Goal: Information Seeking & Learning: Learn about a topic

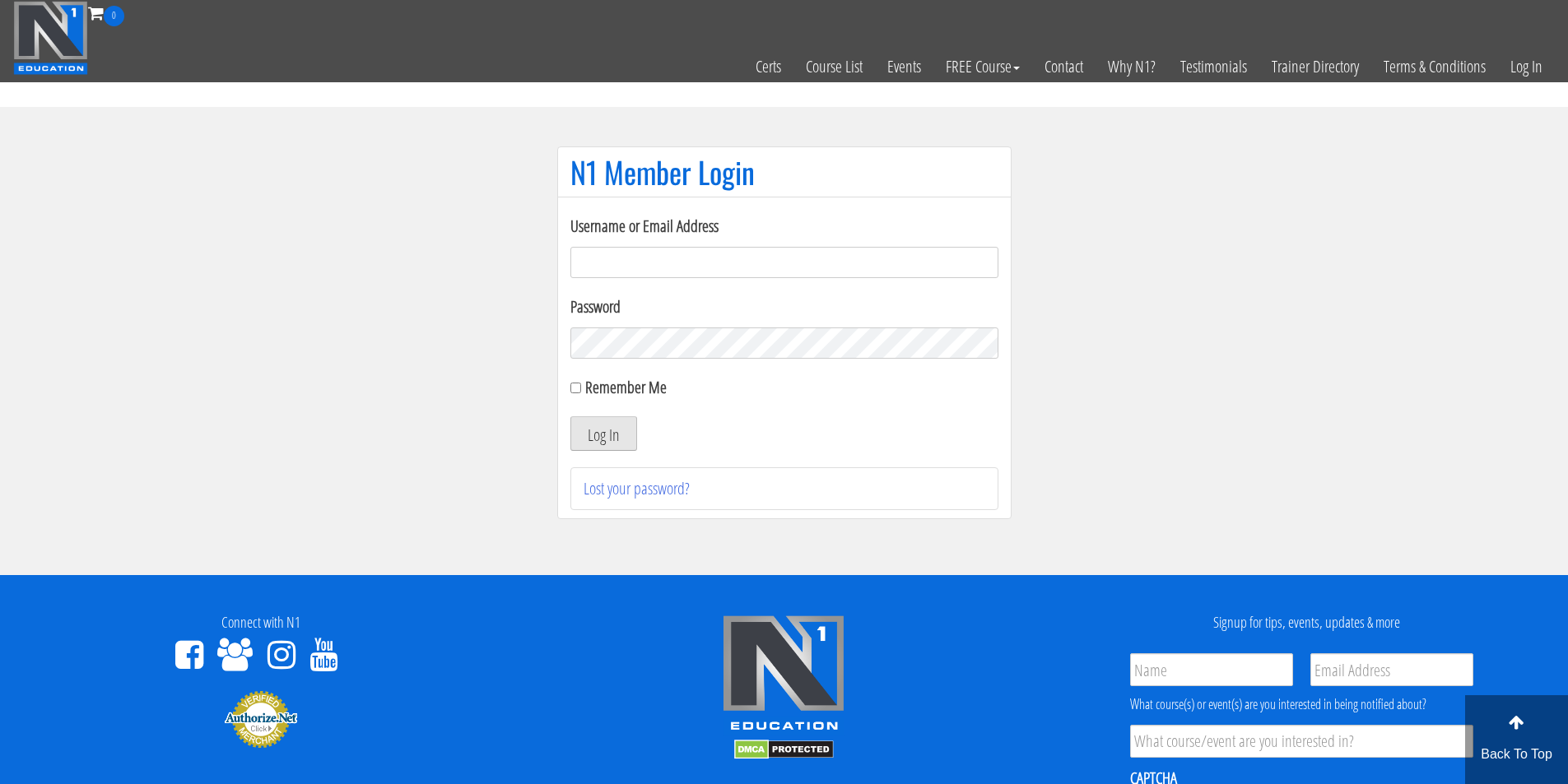
type input "[PERSON_NAME][EMAIL_ADDRESS][DOMAIN_NAME]"
click at [629, 426] on button "Log In" at bounding box center [603, 433] width 67 height 34
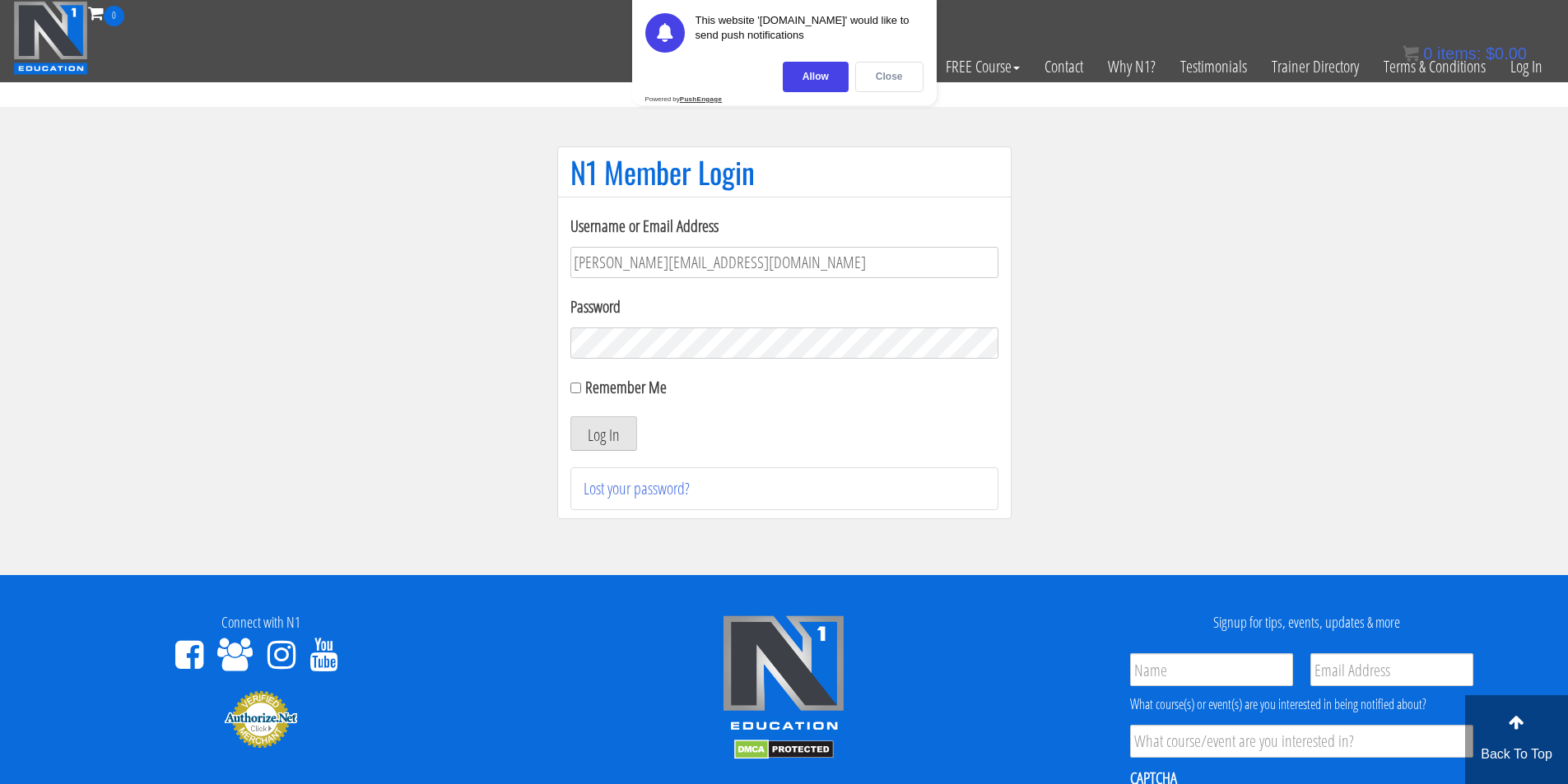
click at [878, 75] on div "Close" at bounding box center [889, 76] width 68 height 31
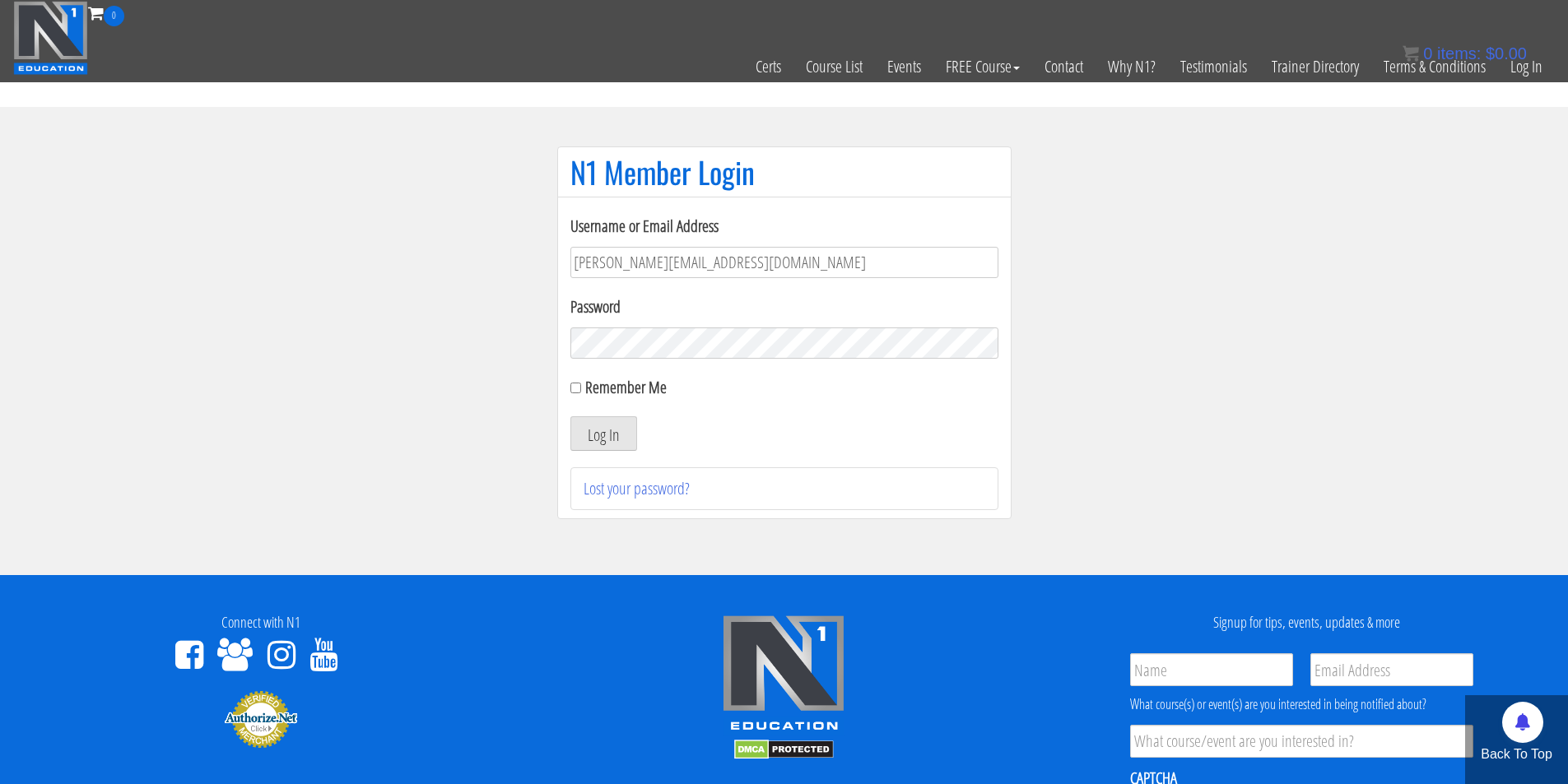
click at [1290, 444] on section "N1 Member Login Username or Email Address marius.engelmann@outlook.de Password …" at bounding box center [784, 341] width 1568 height 468
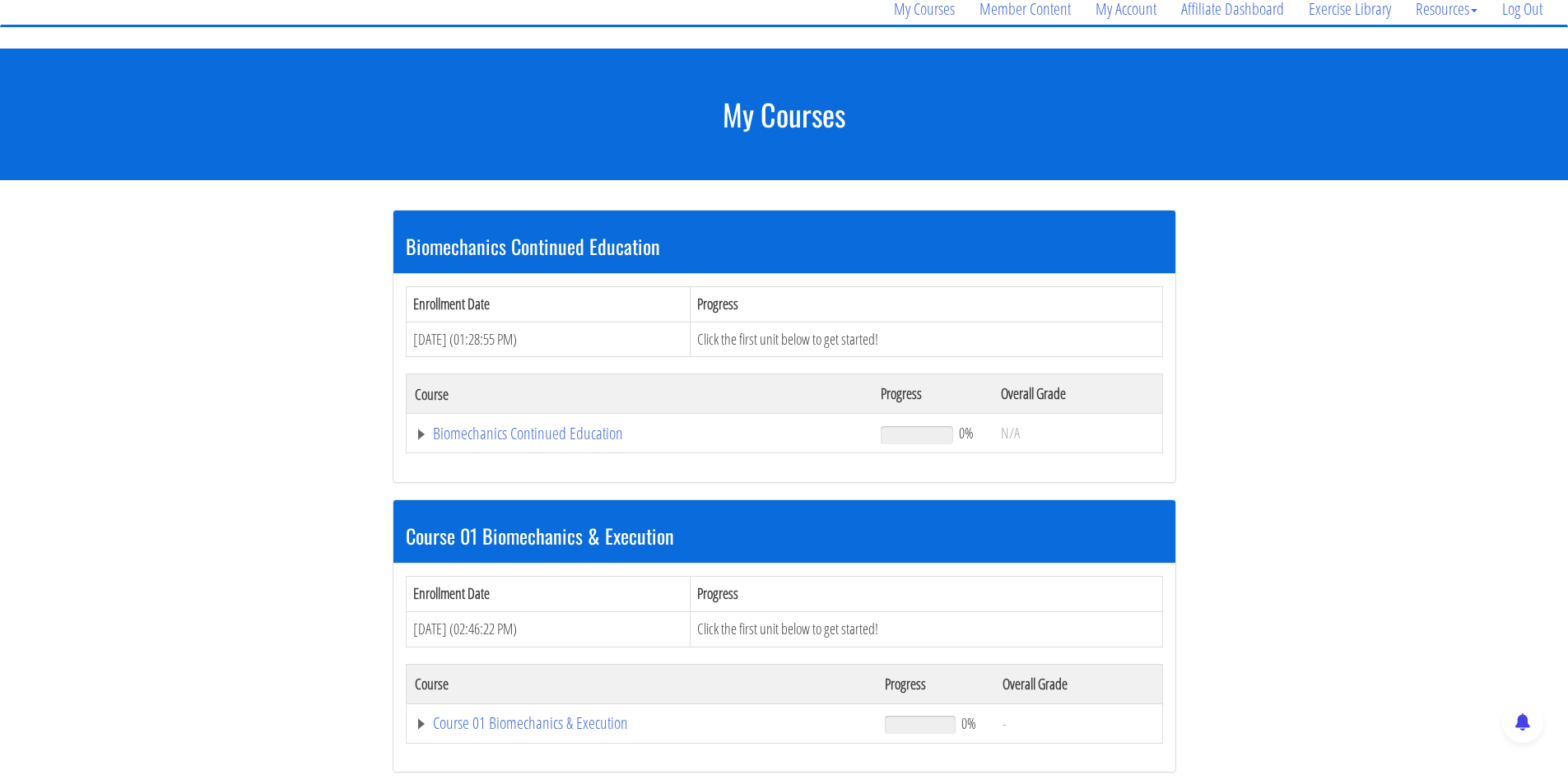
scroll to position [165, 0]
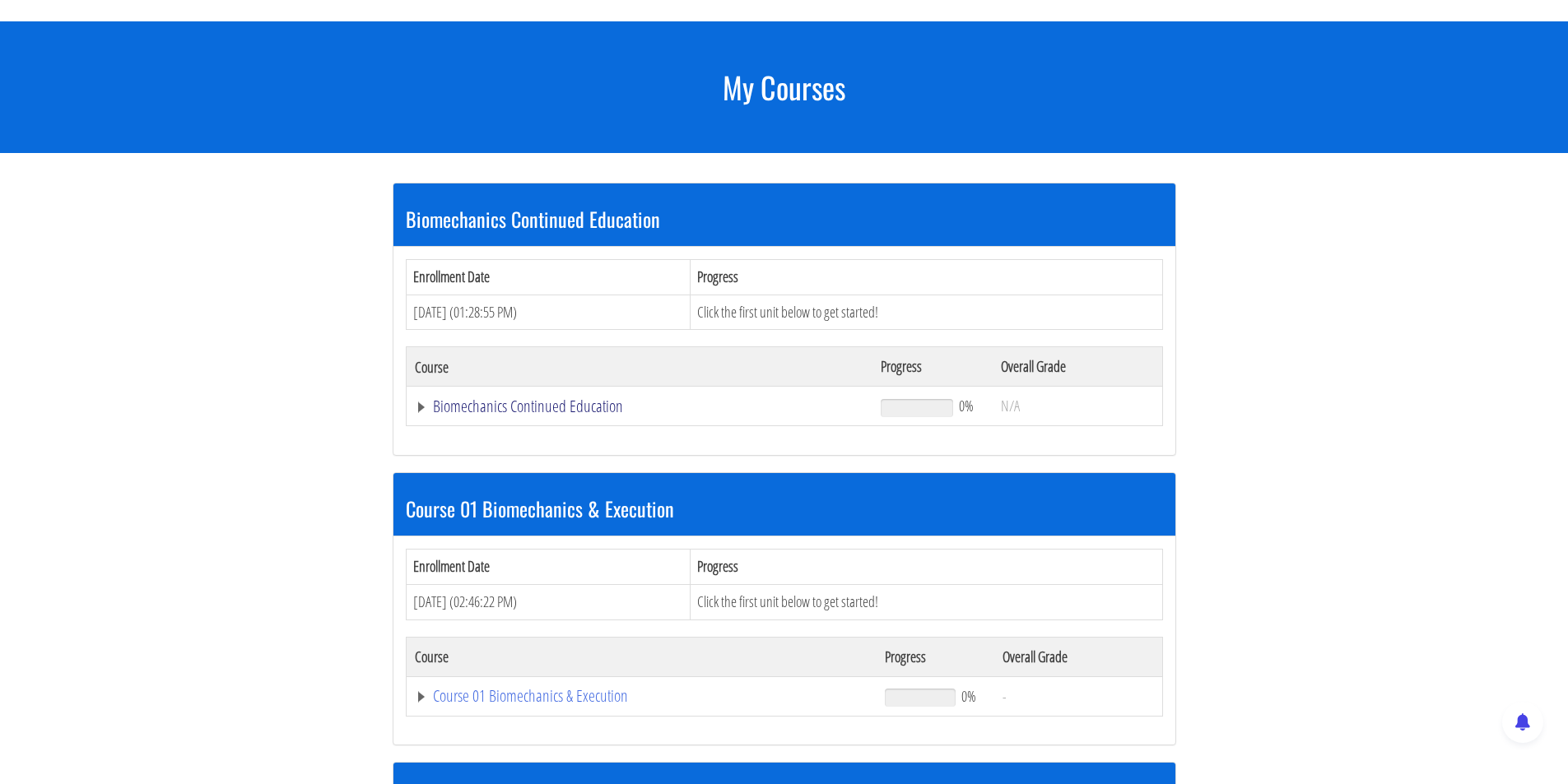
click at [544, 406] on link "Biomechanics Continued Education" at bounding box center [639, 406] width 450 height 17
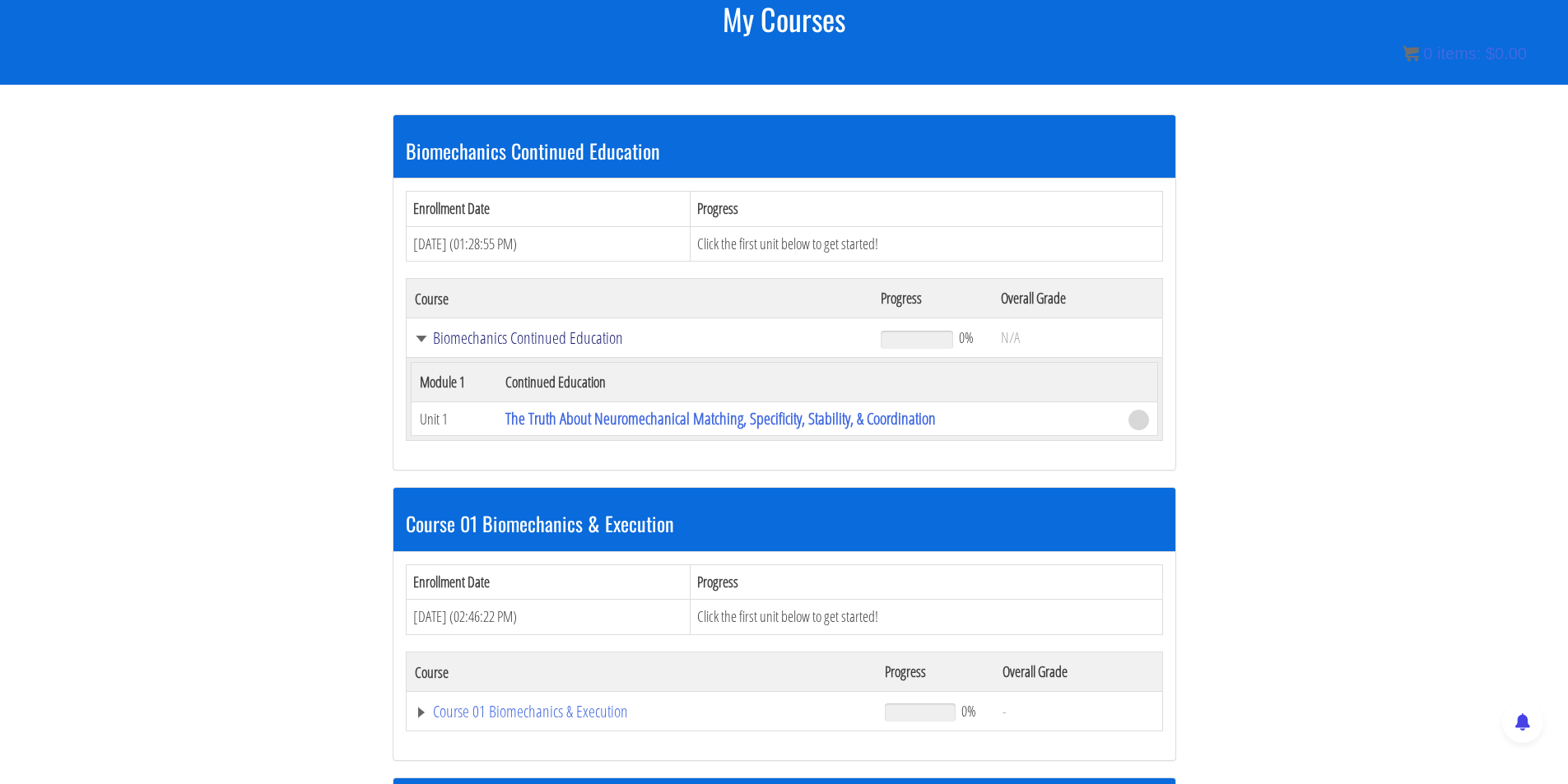
scroll to position [234, 0]
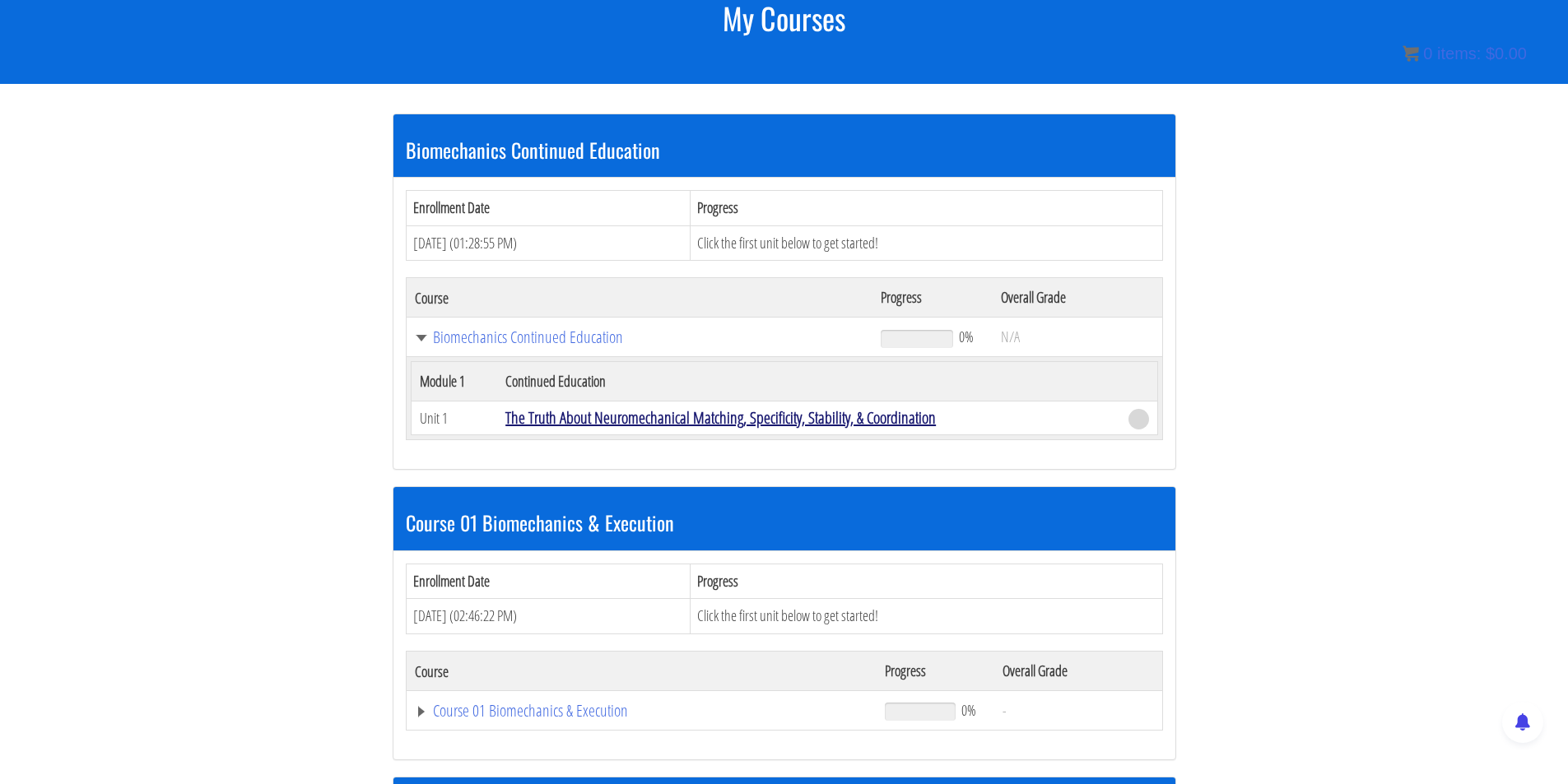
click at [644, 422] on link "The Truth About Neuromechanical Matching, Specificity, Stability, & Coordination" at bounding box center [720, 417] width 431 height 22
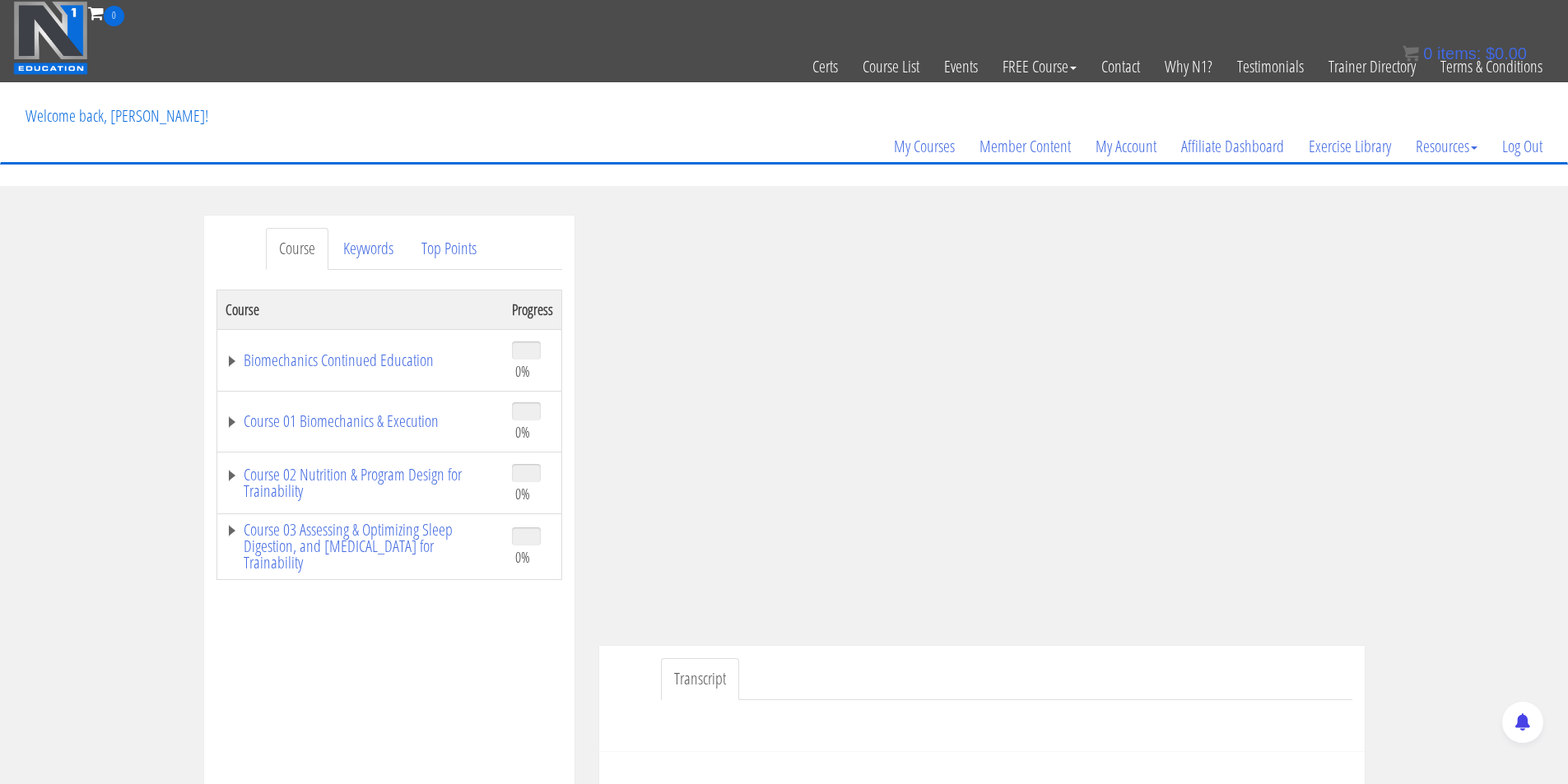
click at [1537, 264] on div "Course Keywords Top Points Course Progress Biomechanics Continued Education 0% …" at bounding box center [784, 681] width 1568 height 930
